Goal: Find specific page/section: Find specific page/section

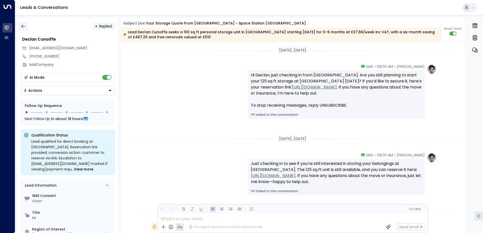
click at [21, 25] on icon "button" at bounding box center [23, 26] width 5 height 5
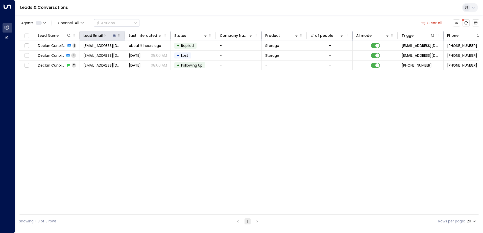
click at [114, 36] on icon at bounding box center [114, 35] width 3 height 3
click at [147, 55] on icon "button" at bounding box center [145, 53] width 3 height 3
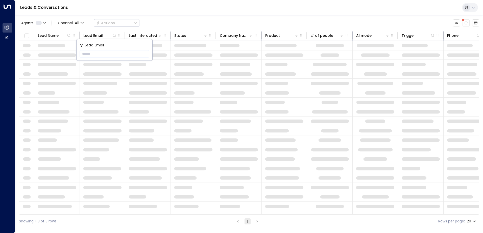
click at [141, 12] on div "Leads & Conversations" at bounding box center [248, 7] width 467 height 15
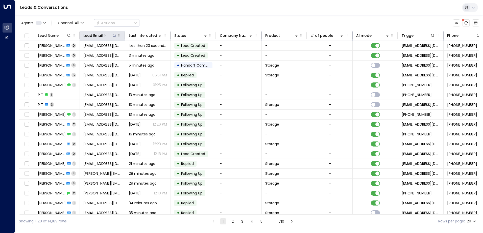
click at [113, 35] on icon at bounding box center [114, 36] width 4 height 4
click at [114, 37] on icon at bounding box center [114, 36] width 4 height 4
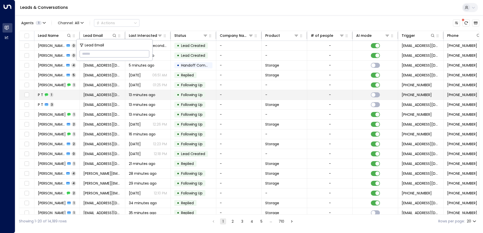
type input "**********"
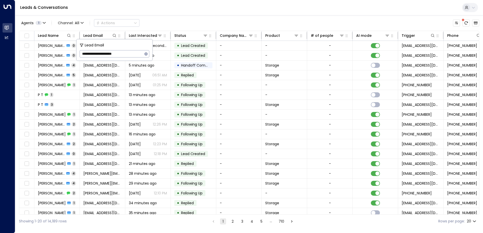
click at [141, 11] on div "Leads & Conversations" at bounding box center [248, 7] width 467 height 15
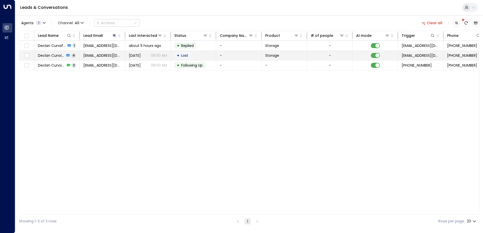
click at [65, 55] on span "Declan Cunoiffe" at bounding box center [51, 55] width 27 height 5
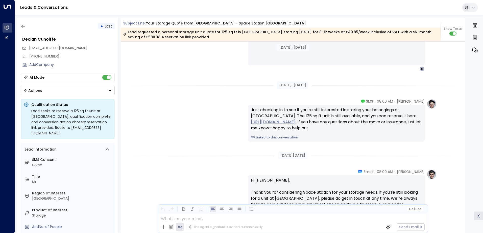
scroll to position [845, 0]
